Goal: Navigation & Orientation: Find specific page/section

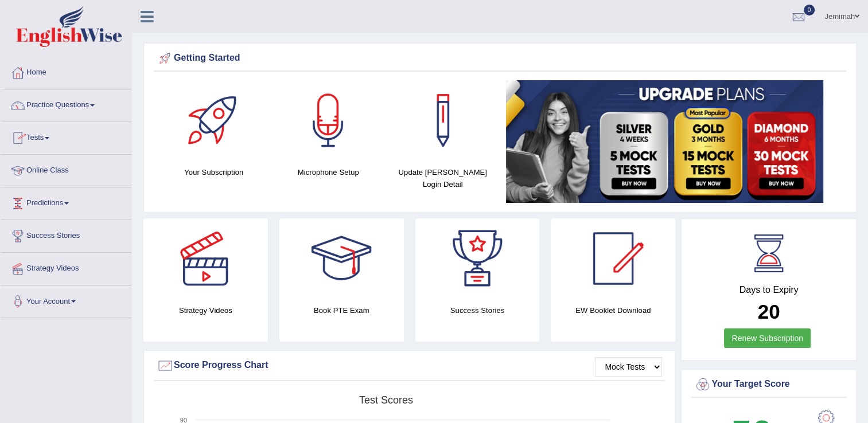
click at [80, 173] on link "Online Class" at bounding box center [66, 169] width 131 height 29
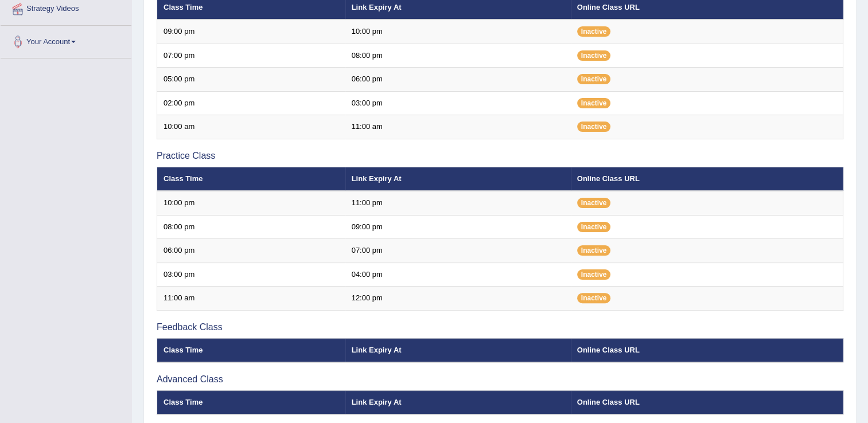
scroll to position [344, 0]
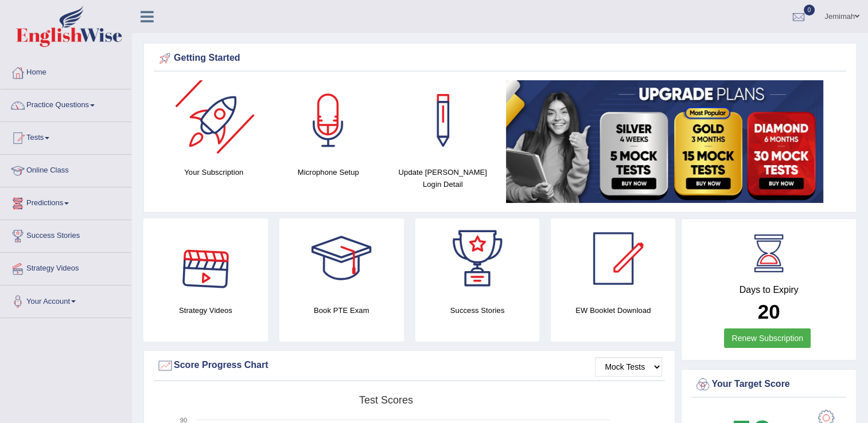
click at [229, 114] on div at bounding box center [214, 120] width 80 height 80
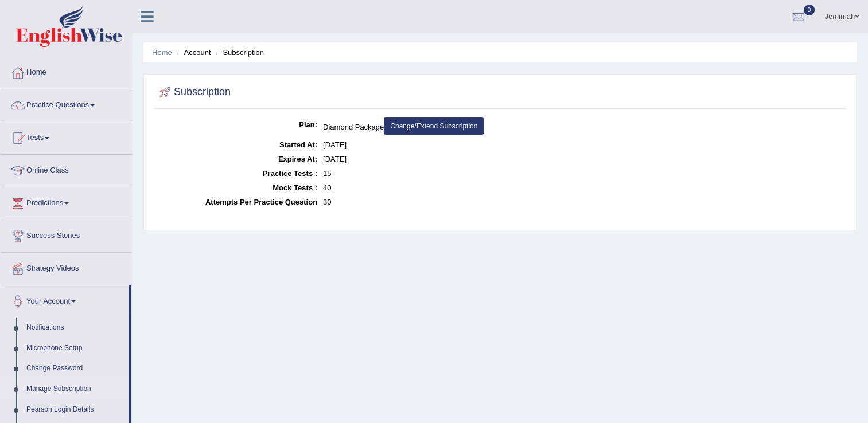
click at [71, 206] on link "Predictions" at bounding box center [66, 202] width 131 height 29
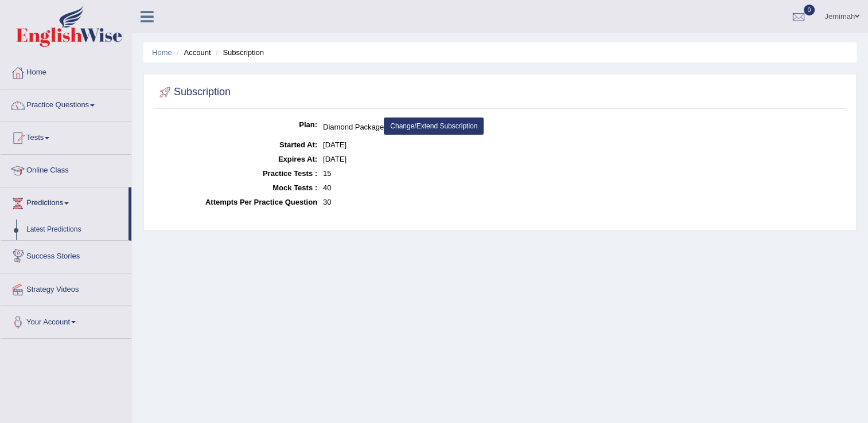
click at [67, 259] on link "Success Stories" at bounding box center [66, 255] width 131 height 29
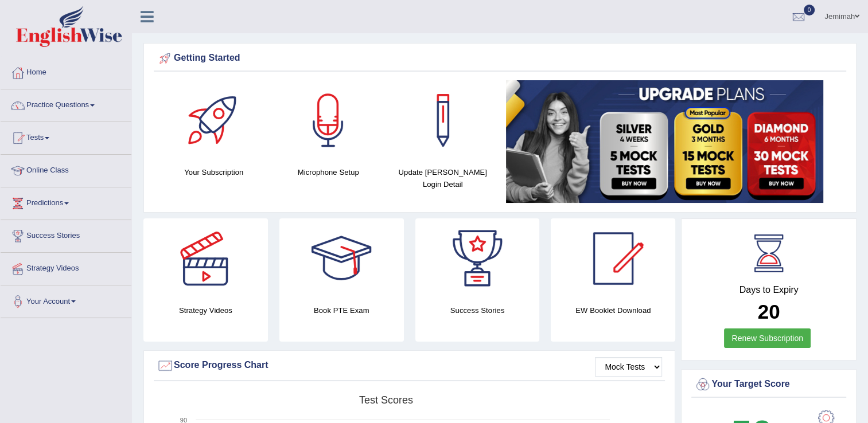
click at [363, 281] on div at bounding box center [341, 259] width 80 height 80
